Goal: Task Accomplishment & Management: Manage account settings

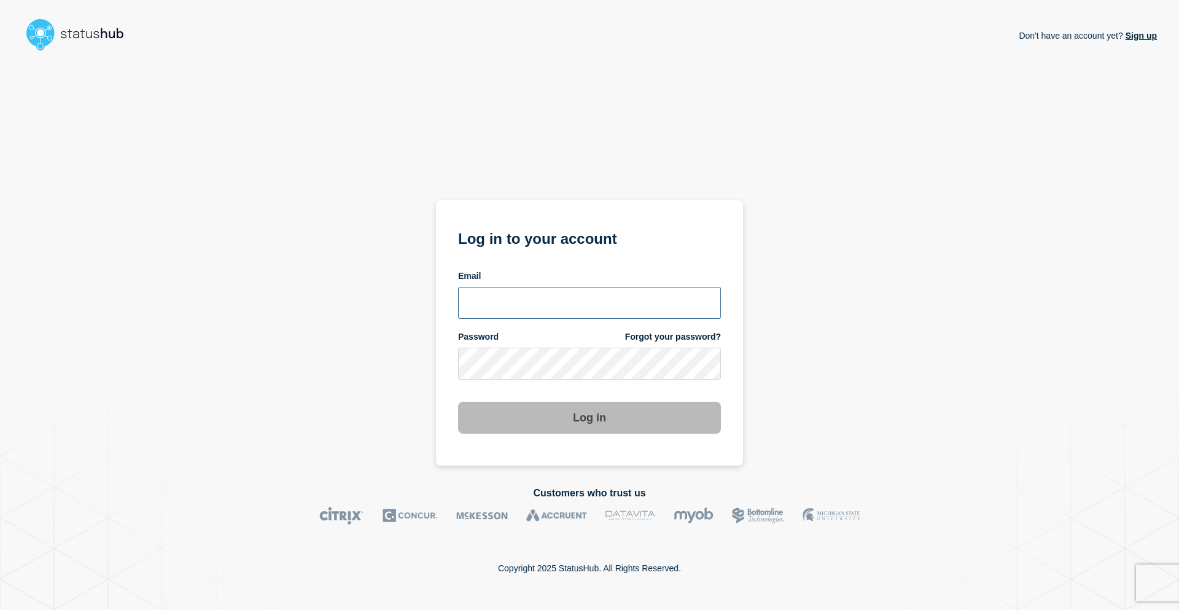
click at [591, 300] on input "email input" at bounding box center [589, 303] width 263 height 32
type input "l"
type input "dustin.cochran@shawinc.com"
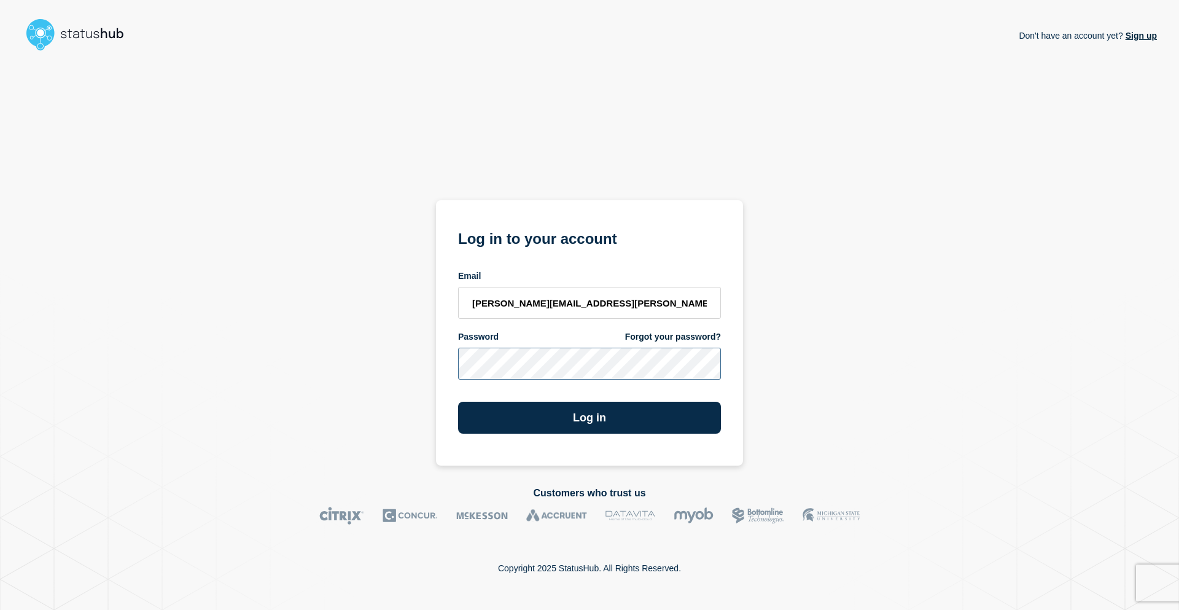
click at [458, 402] on button "Log in" at bounding box center [589, 418] width 263 height 32
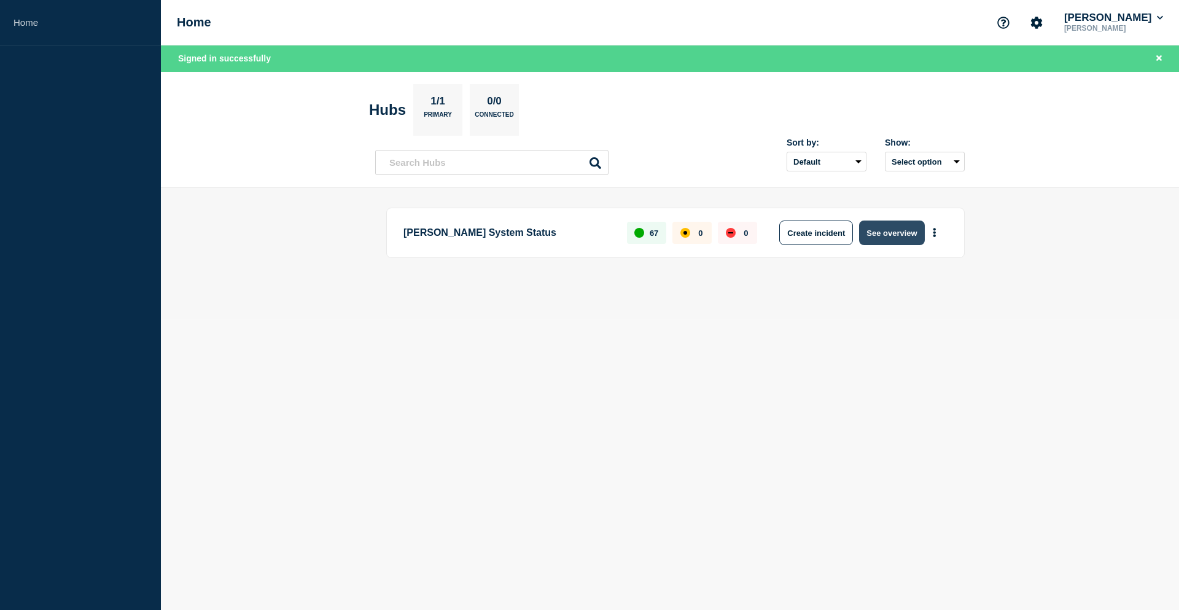
click at [903, 237] on button "See overview" at bounding box center [891, 232] width 65 height 25
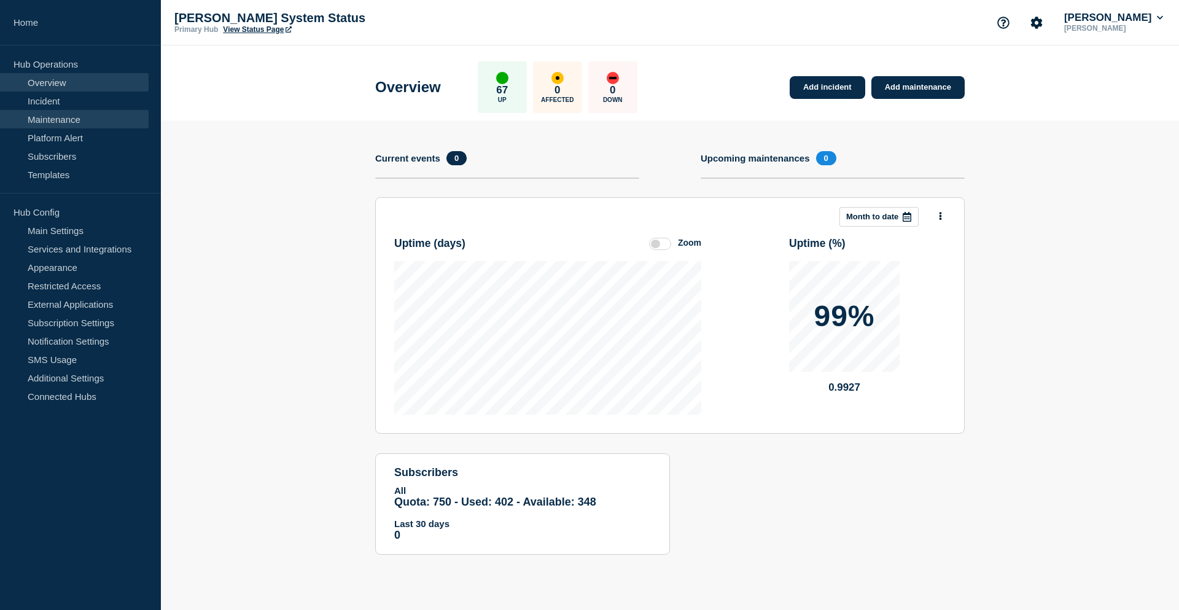
click at [54, 120] on link "Maintenance" at bounding box center [74, 119] width 149 height 18
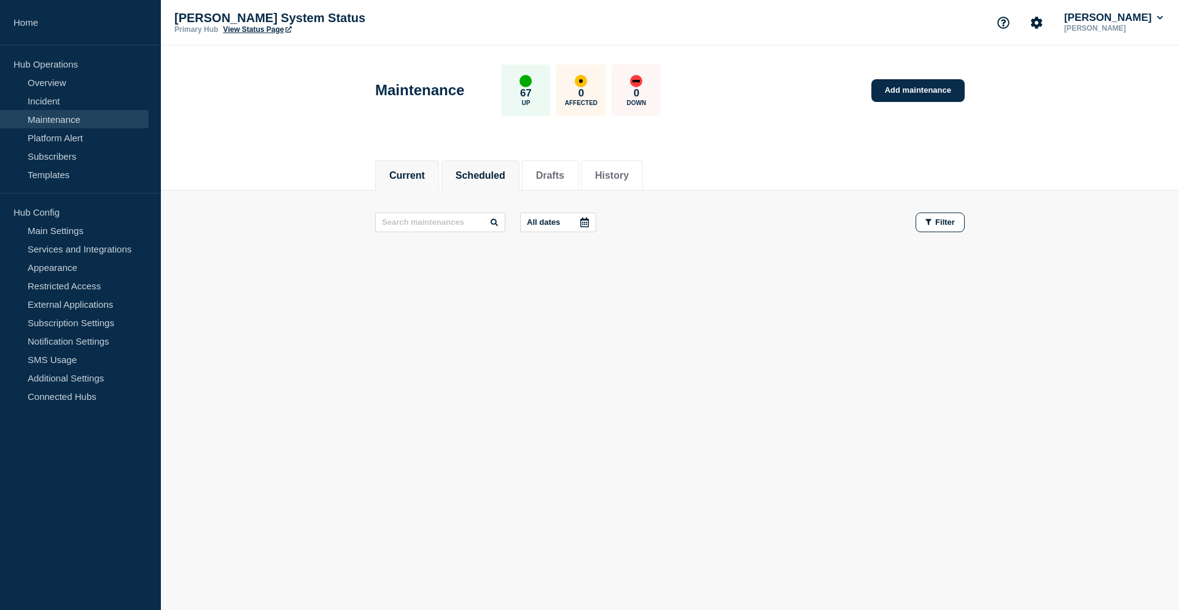
click at [505, 177] on button "Scheduled" at bounding box center [481, 175] width 50 height 11
click at [92, 254] on link "Services and Integrations" at bounding box center [74, 249] width 149 height 18
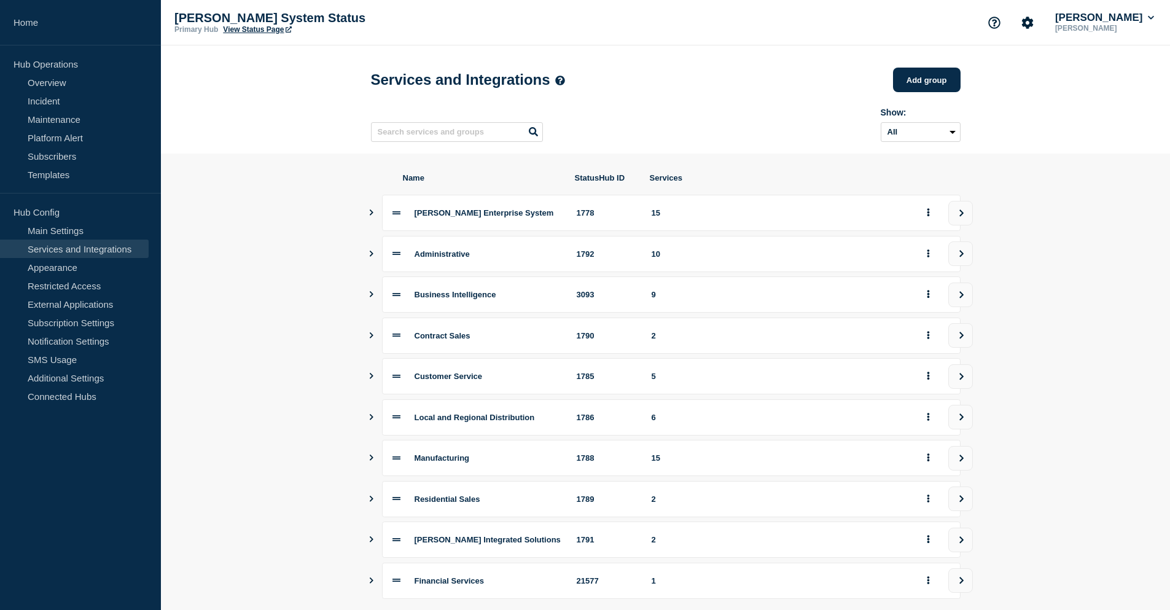
scroll to position [85, 0]
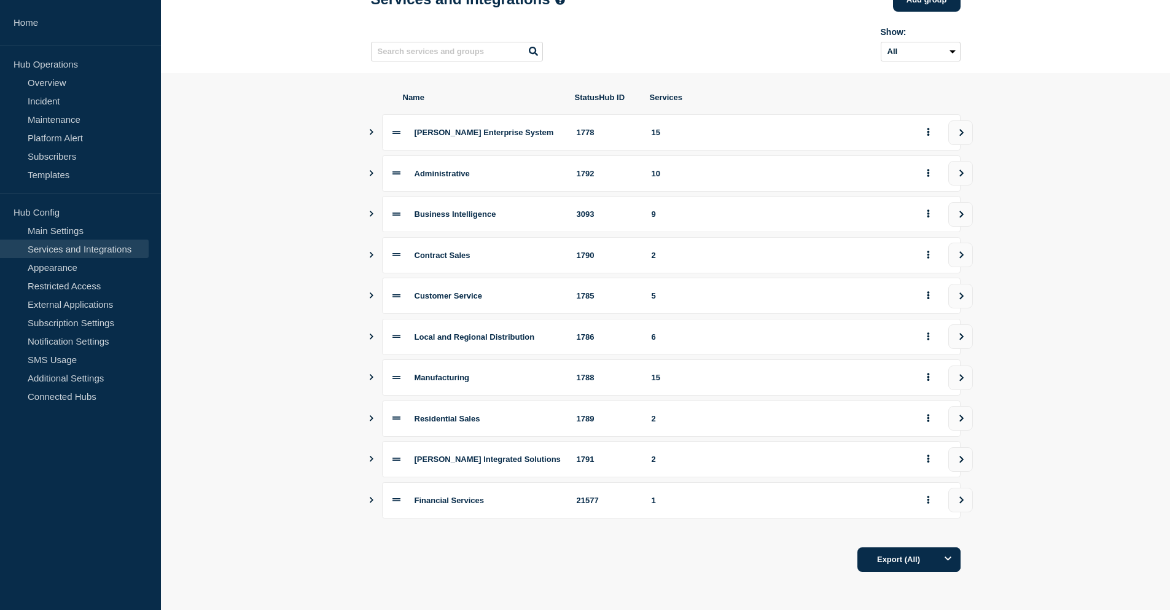
click at [371, 337] on icon "Show services" at bounding box center [371, 337] width 8 height 6
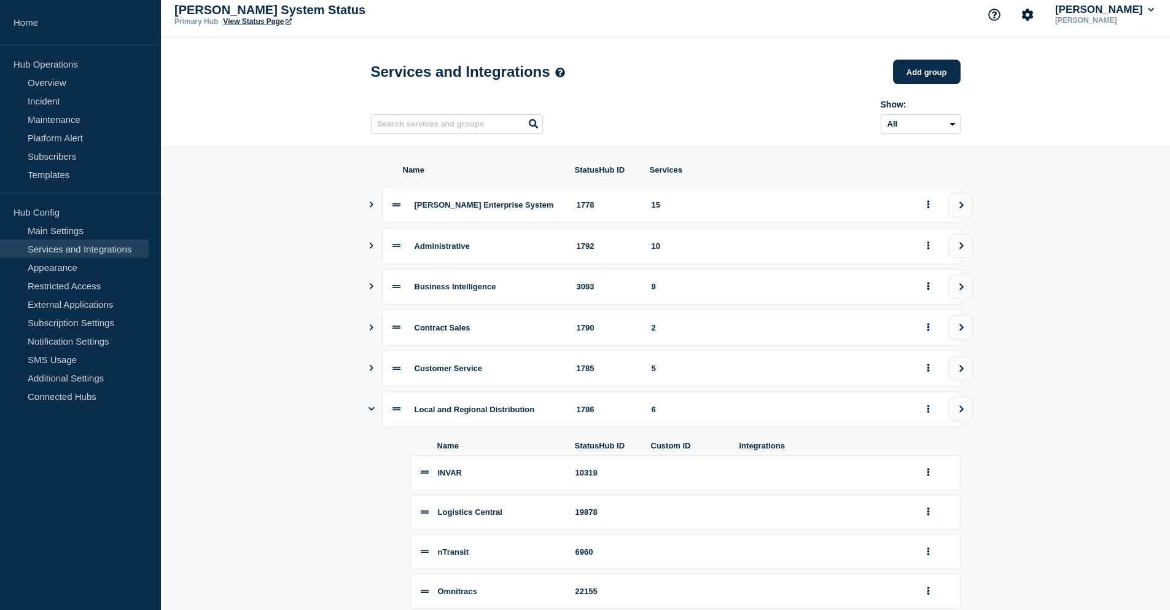
scroll to position [192, 0]
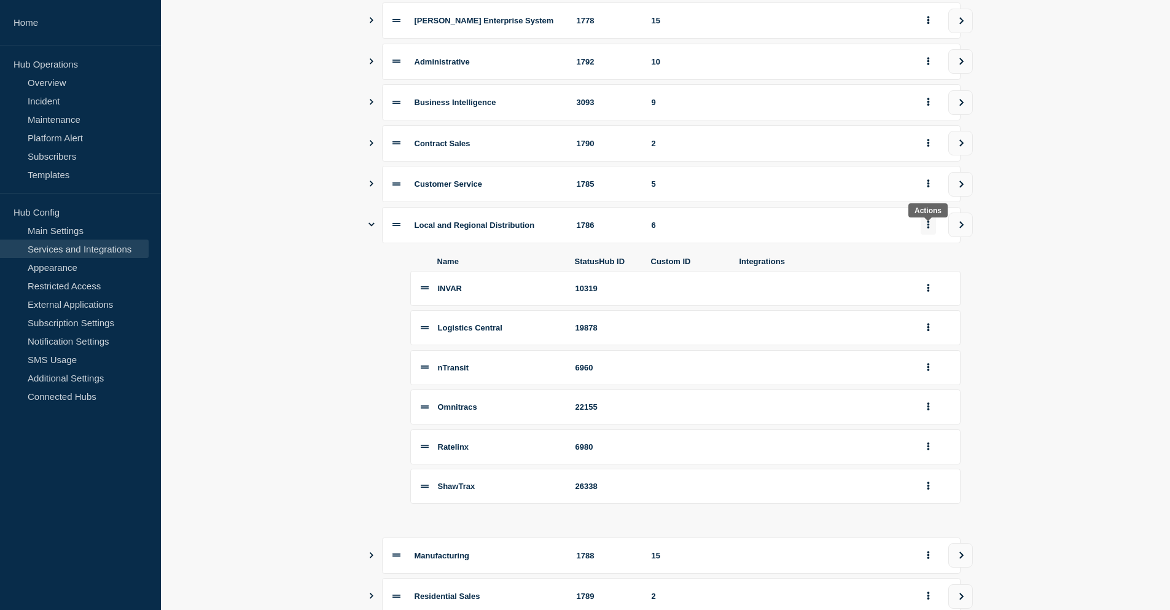
click at [925, 230] on button "group actions" at bounding box center [928, 225] width 15 height 19
click at [1023, 236] on section "Name StatusHub ID Services [PERSON_NAME] Enterprise System 1778 15 Administrati…" at bounding box center [665, 365] width 1009 height 808
click at [958, 236] on button "view group" at bounding box center [960, 225] width 25 height 25
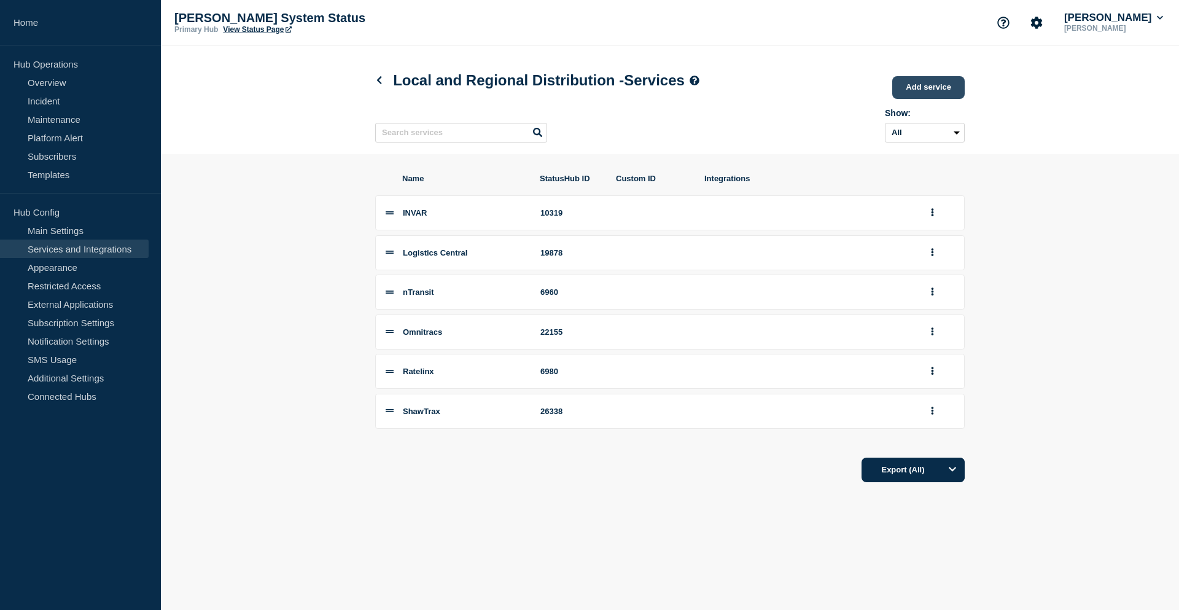
click at [929, 93] on link "Add service" at bounding box center [928, 87] width 72 height 23
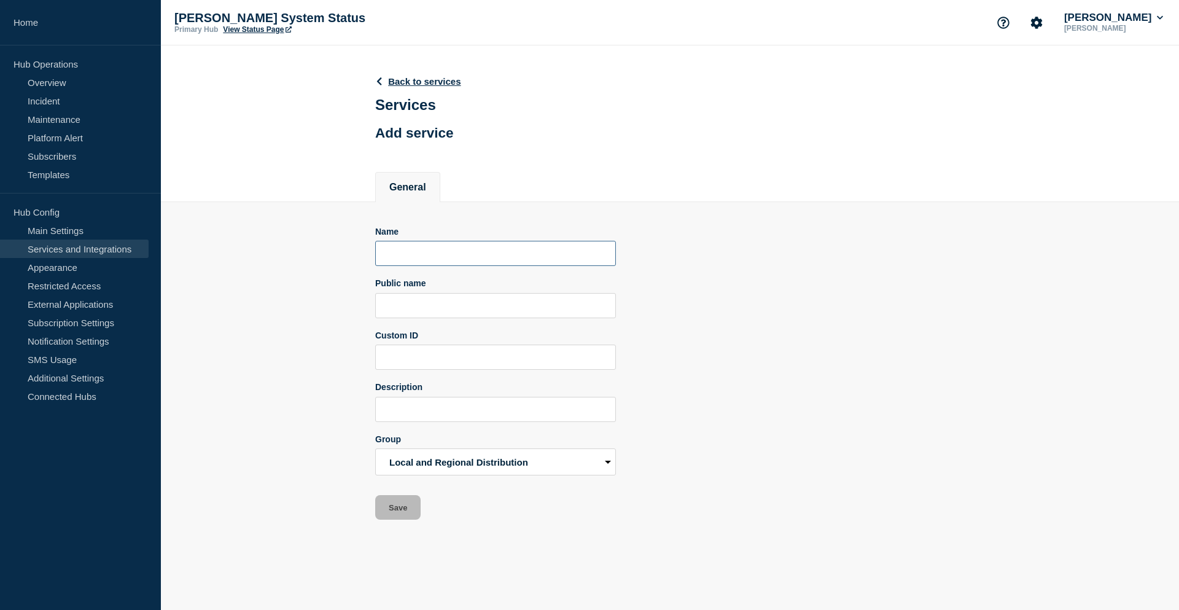
click at [437, 252] on input "Name" at bounding box center [495, 253] width 241 height 25
type input "SHARC Cut Tables"
click at [770, 336] on div "Name SHARC Cut Tables Public name Custom ID Description Group [PERSON_NAME] Ent…" at bounding box center [670, 374] width 590 height 294
click at [407, 517] on button "Save" at bounding box center [397, 507] width 45 height 25
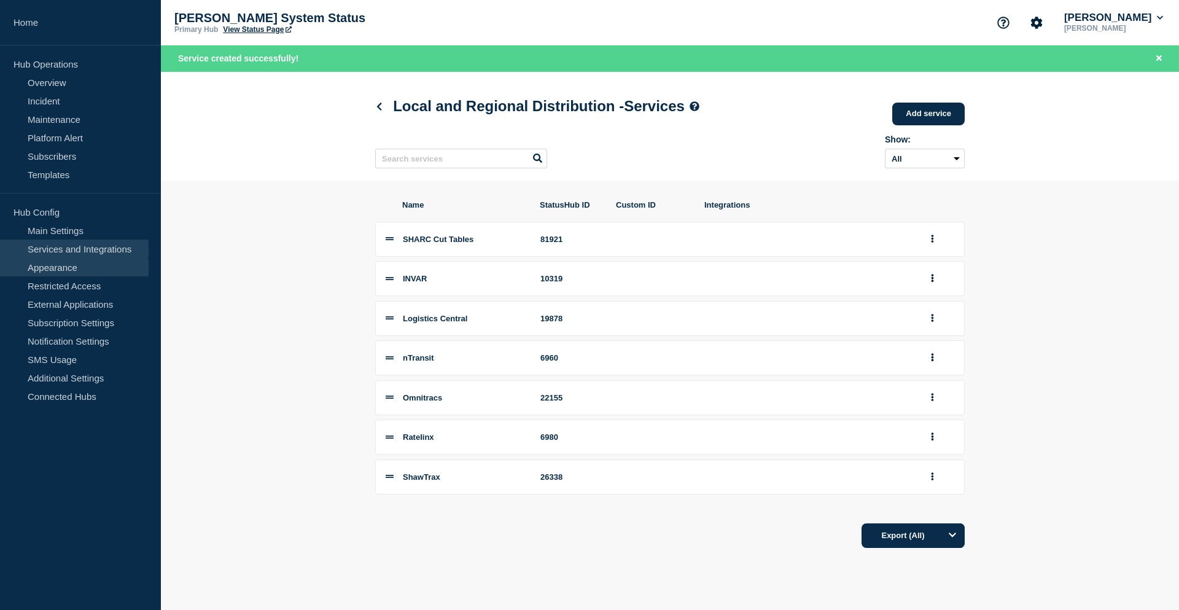
click at [71, 271] on link "Appearance" at bounding box center [74, 267] width 149 height 18
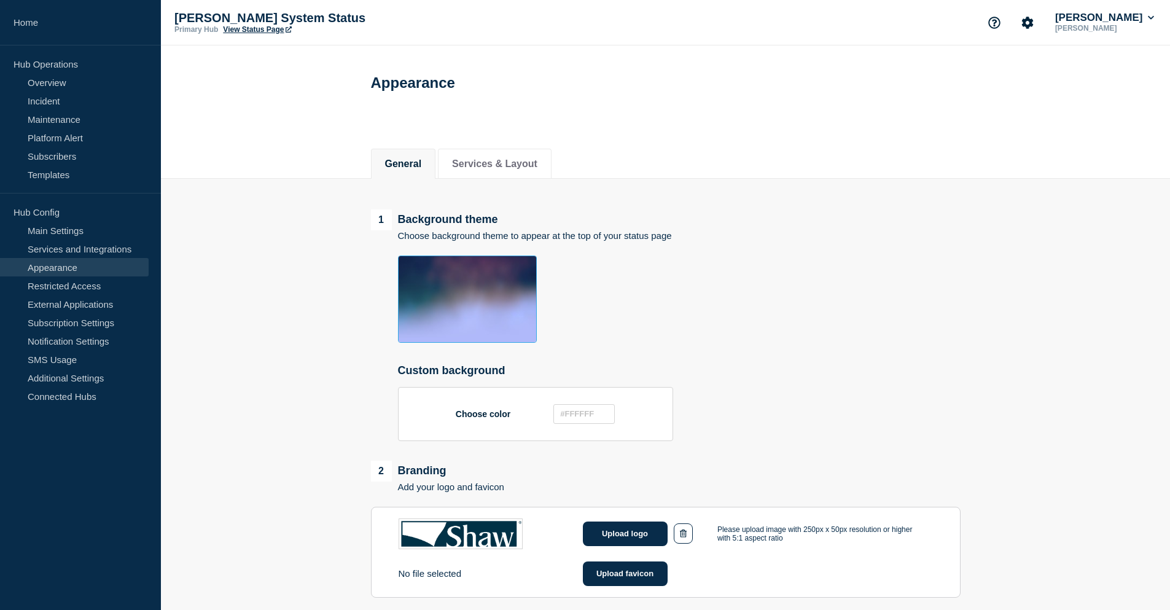
click at [477, 144] on div "General Services & Layout" at bounding box center [666, 157] width 590 height 42
drag, startPoint x: 481, startPoint y: 155, endPoint x: 474, endPoint y: 165, distance: 11.4
click at [481, 157] on li "Services & Layout" at bounding box center [495, 164] width 114 height 30
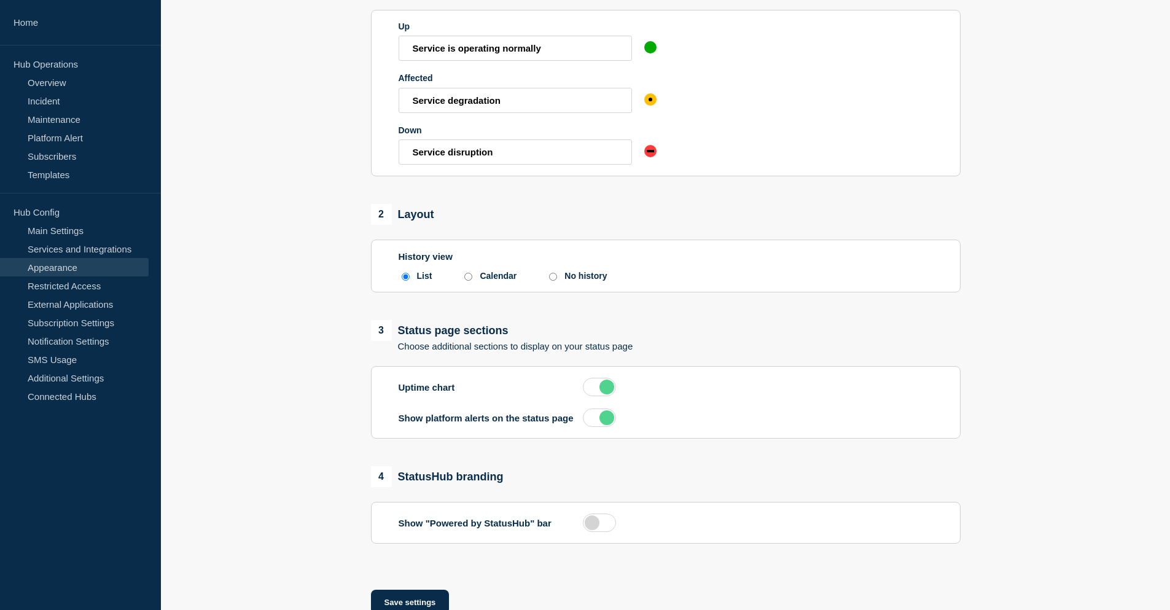
scroll to position [290, 0]
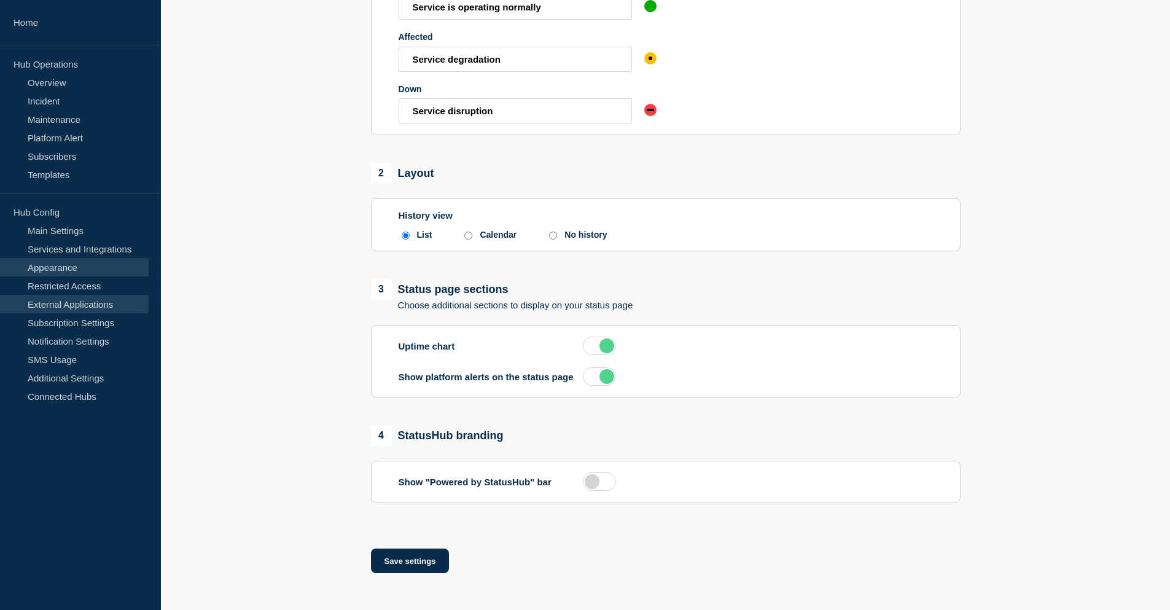
click at [108, 302] on link "External Applications" at bounding box center [74, 304] width 149 height 18
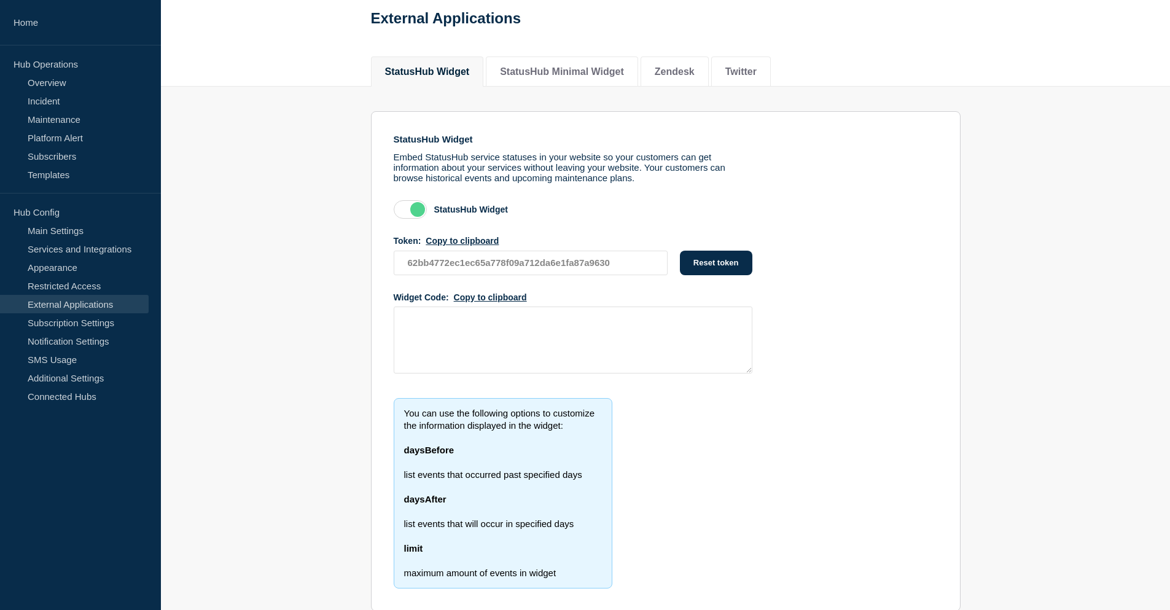
scroll to position [106, 0]
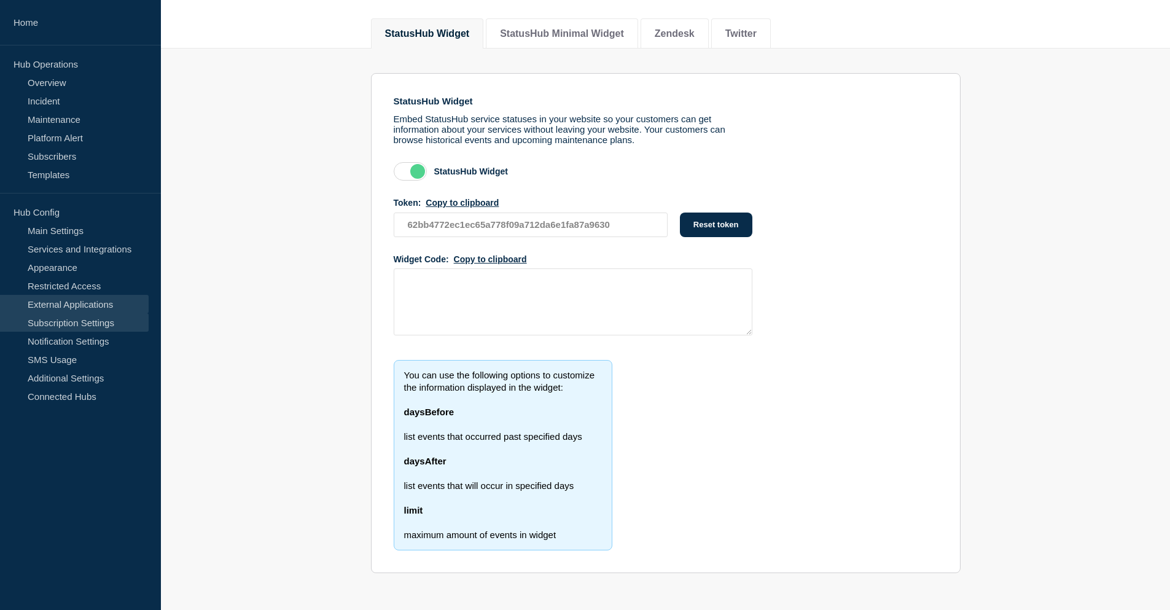
click at [77, 320] on link "Subscription Settings" at bounding box center [74, 322] width 149 height 18
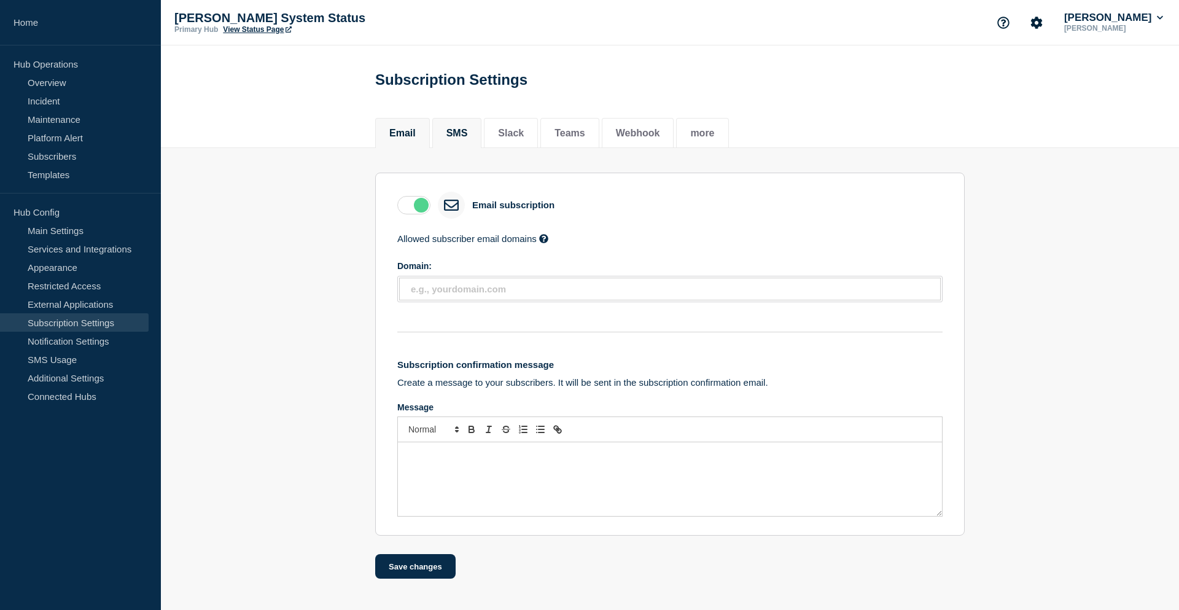
click at [468, 132] on button "SMS" at bounding box center [457, 133] width 21 height 11
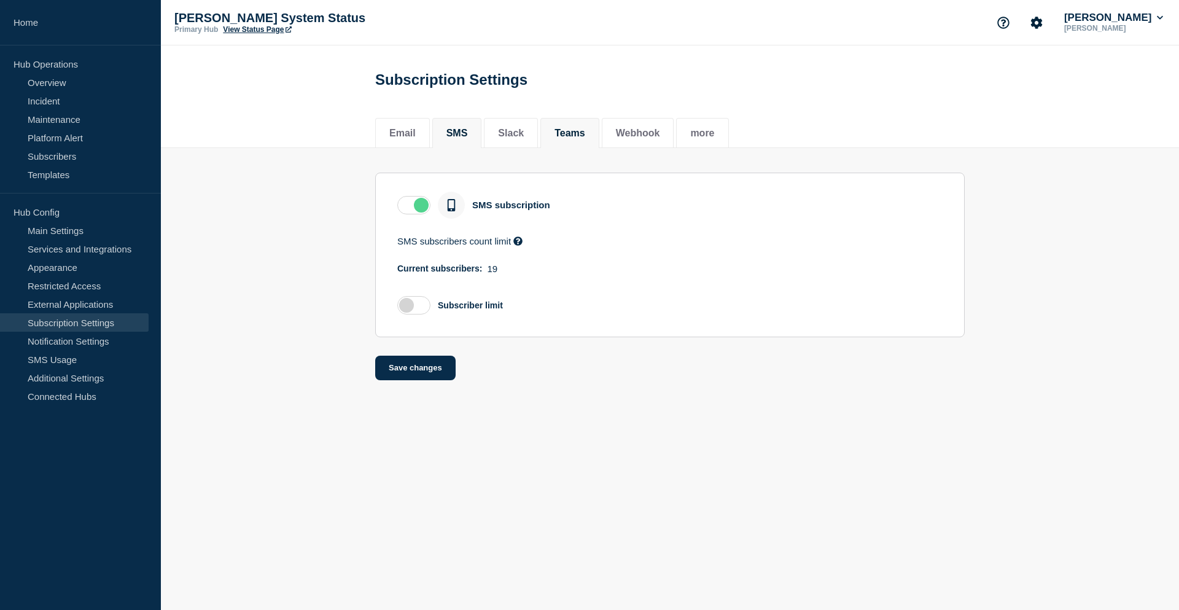
click at [599, 133] on li "Teams" at bounding box center [569, 133] width 59 height 30
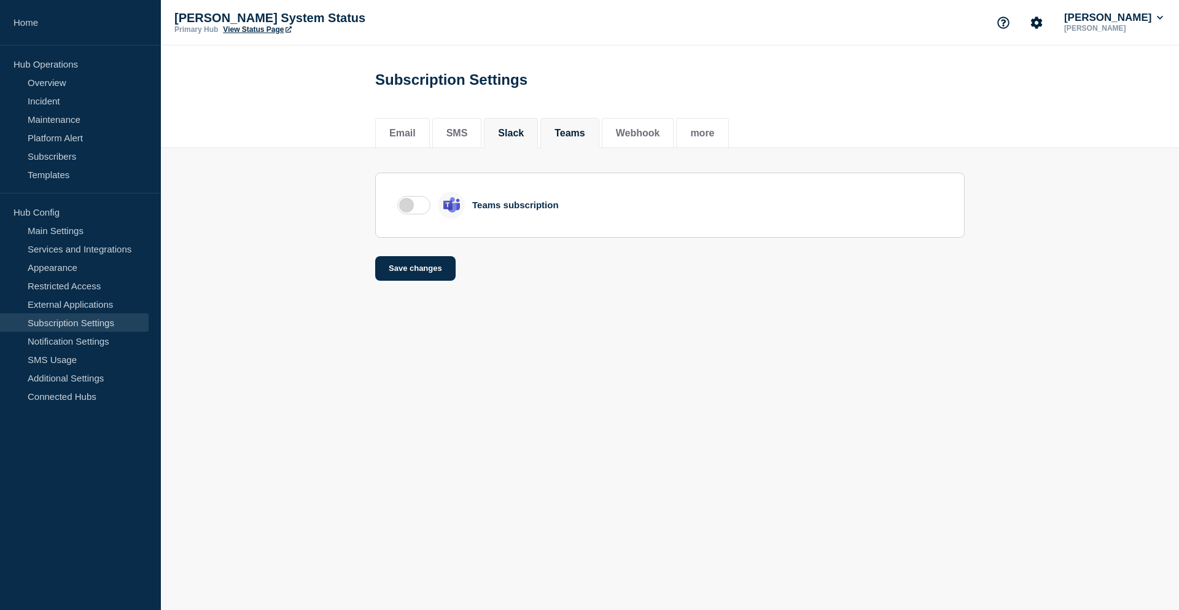
click at [513, 131] on button "Slack" at bounding box center [511, 133] width 26 height 11
click at [577, 132] on button "Teams" at bounding box center [570, 133] width 31 height 11
click at [653, 139] on button "Webhook" at bounding box center [638, 133] width 44 height 11
click at [712, 131] on button "more" at bounding box center [702, 133] width 24 height 11
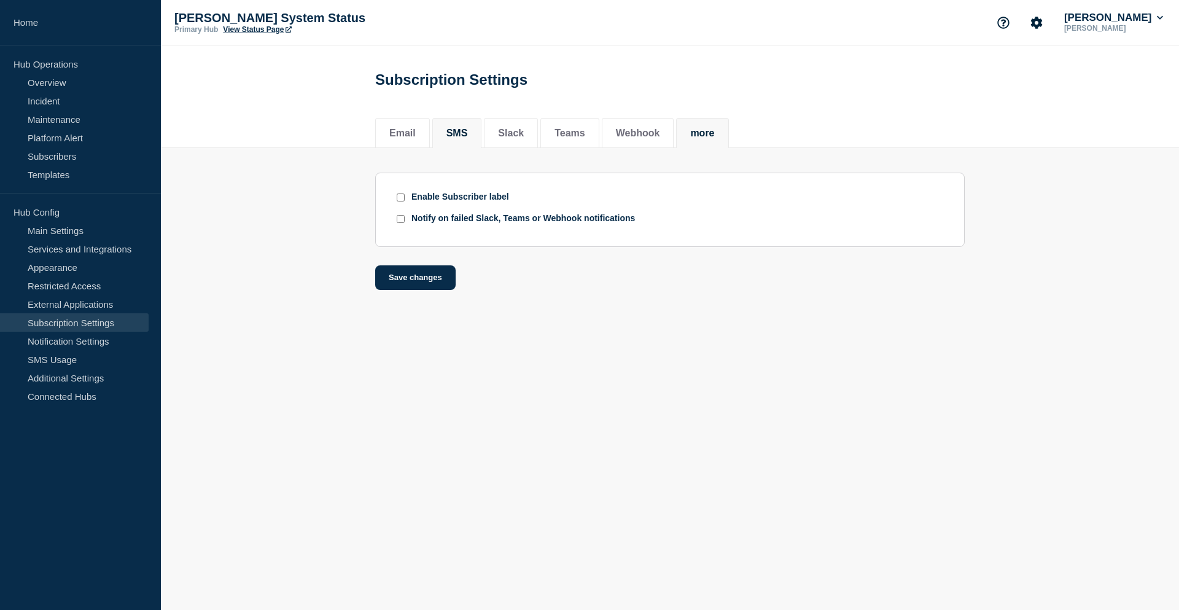
click at [475, 138] on li "SMS" at bounding box center [457, 133] width 50 height 30
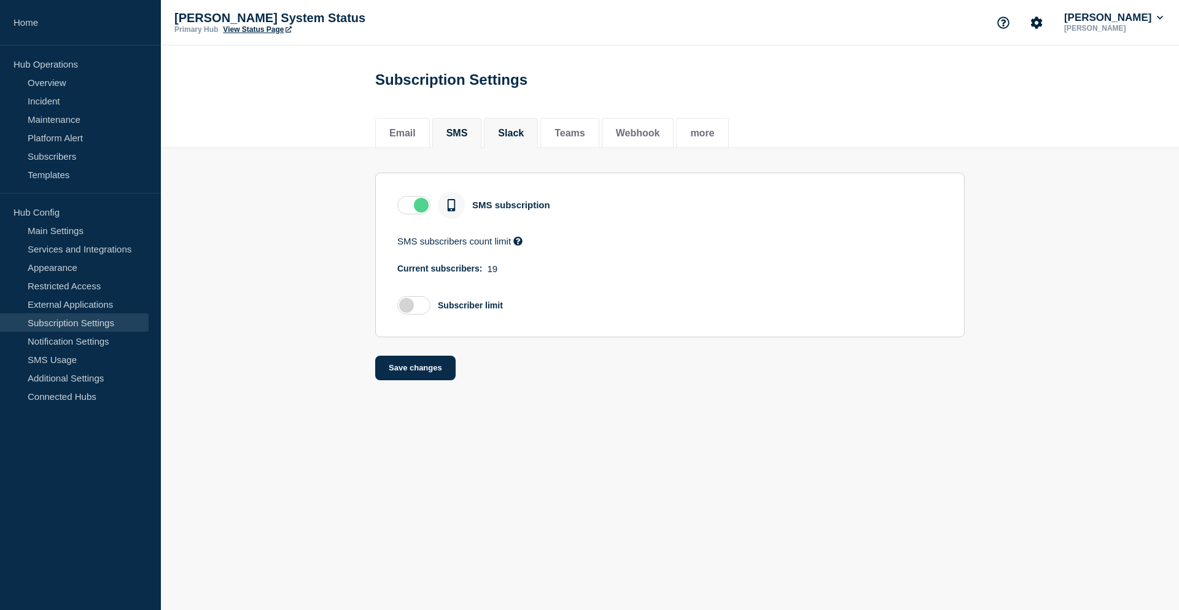
click at [524, 135] on button "Slack" at bounding box center [511, 133] width 26 height 11
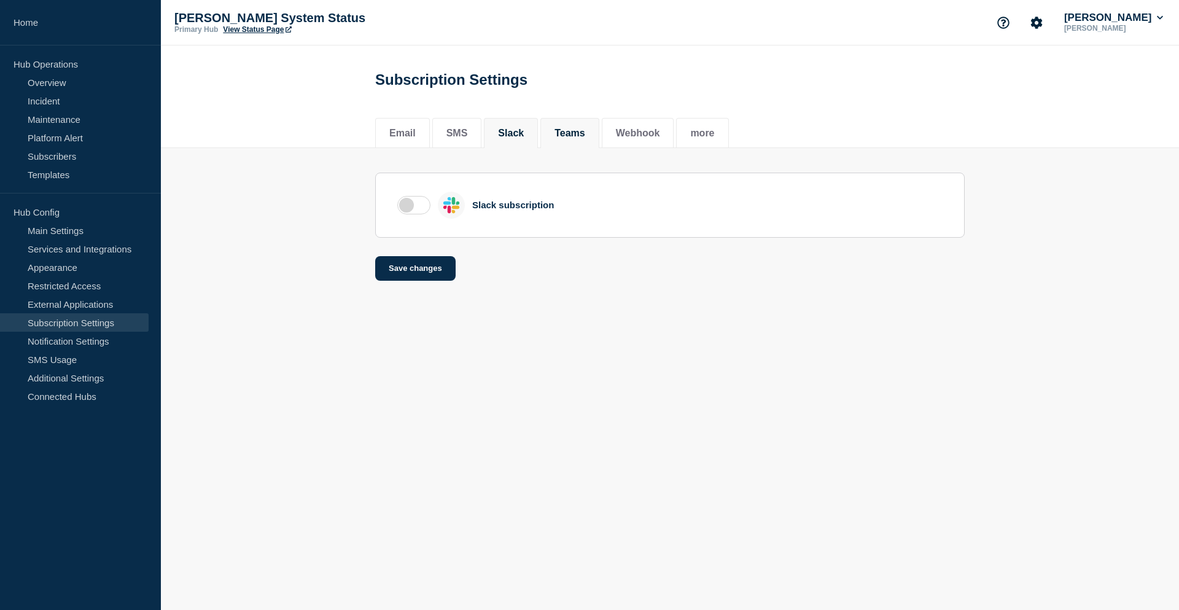
click at [585, 133] on button "Teams" at bounding box center [570, 133] width 31 height 11
click at [72, 382] on link "Additional Settings" at bounding box center [74, 378] width 149 height 18
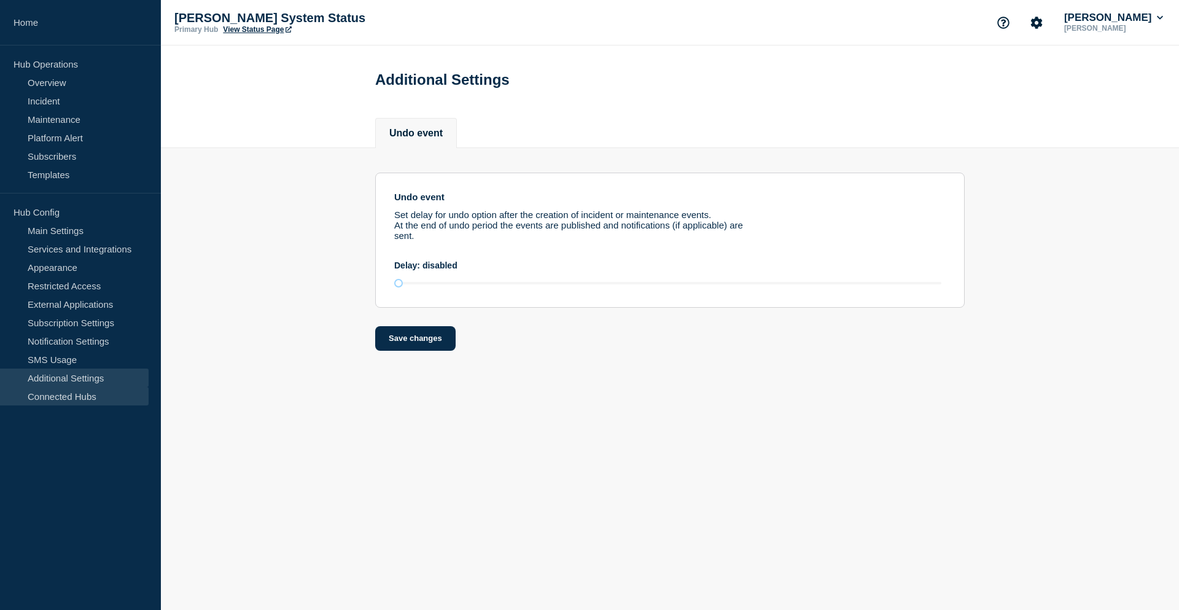
click at [81, 397] on link "Connected Hubs" at bounding box center [74, 396] width 149 height 18
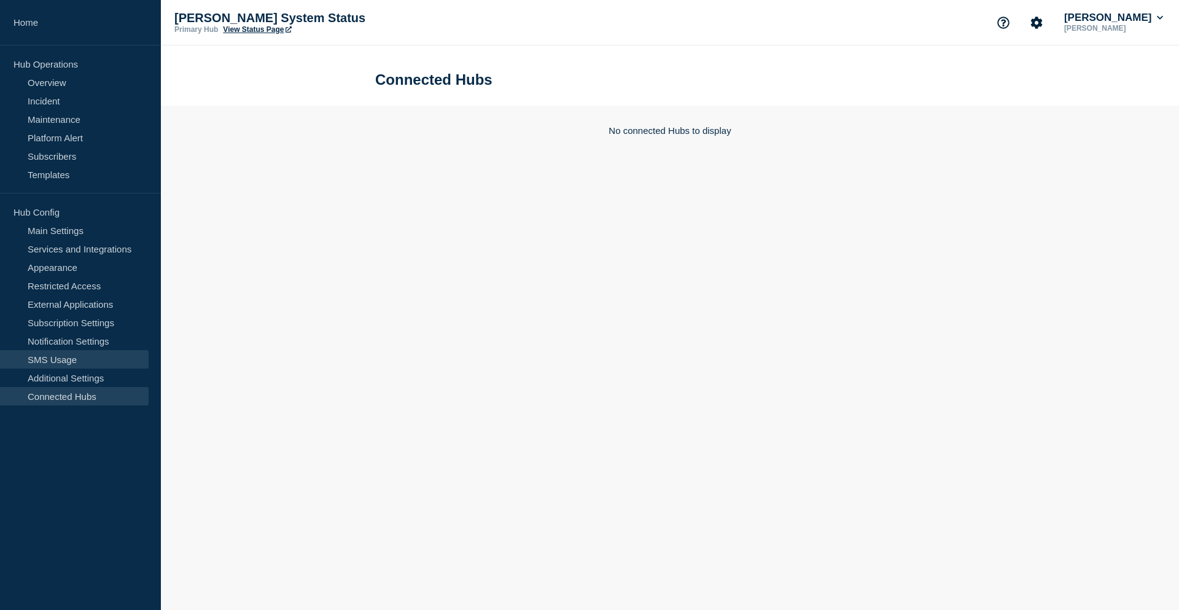
click at [81, 367] on link "SMS Usage" at bounding box center [74, 359] width 149 height 18
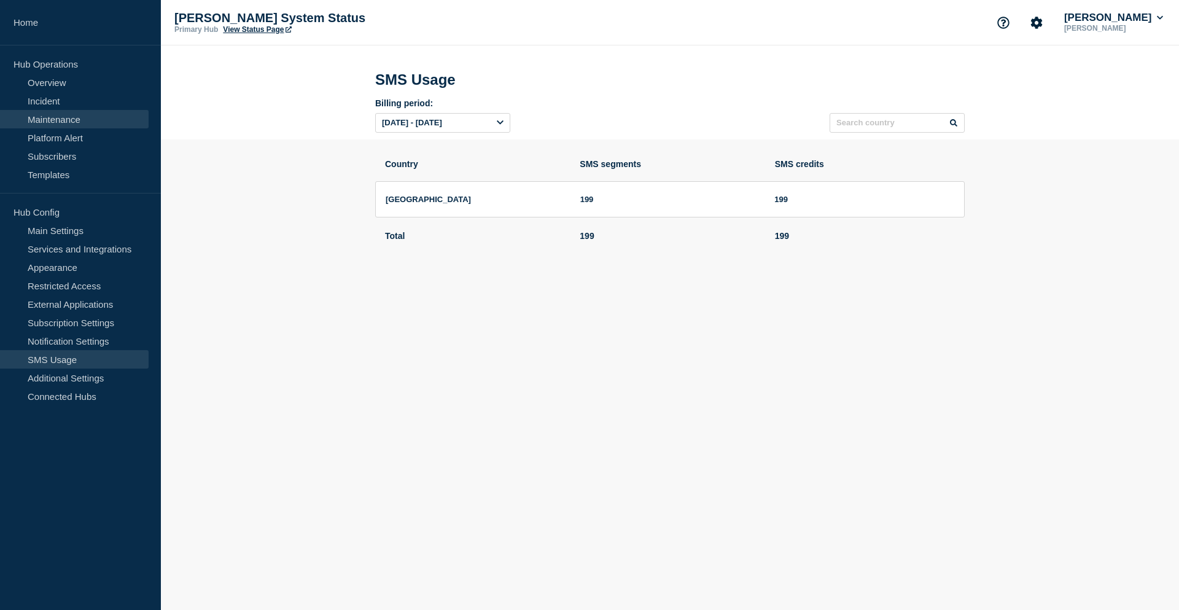
click at [69, 122] on link "Maintenance" at bounding box center [74, 119] width 149 height 18
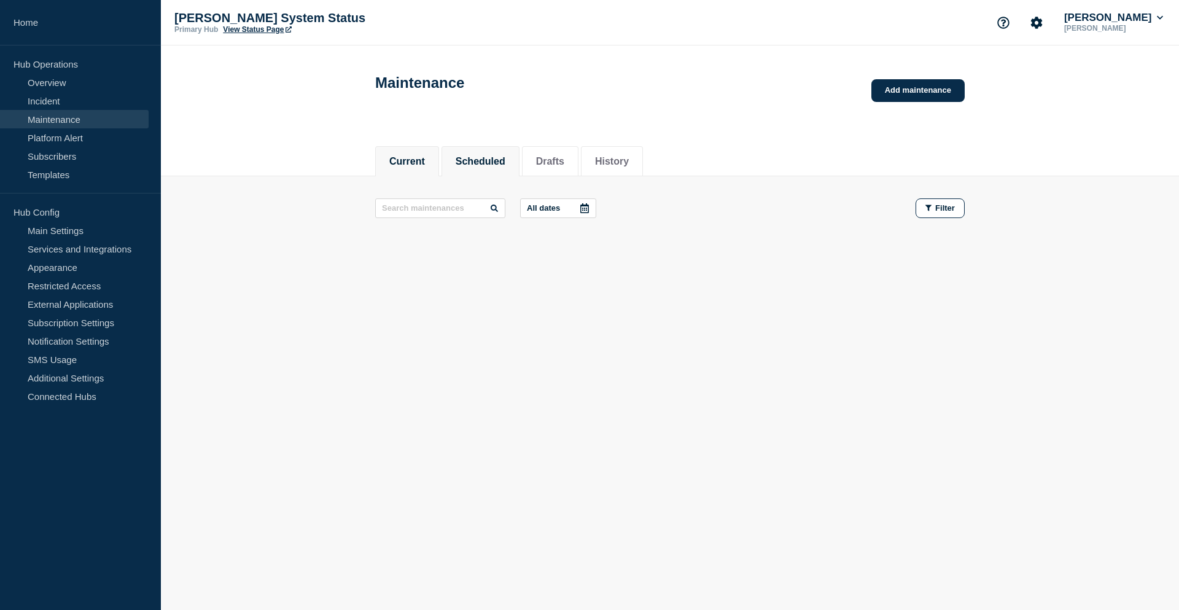
click at [469, 166] on button "Scheduled" at bounding box center [481, 161] width 50 height 11
